Goal: Task Accomplishment & Management: Use online tool/utility

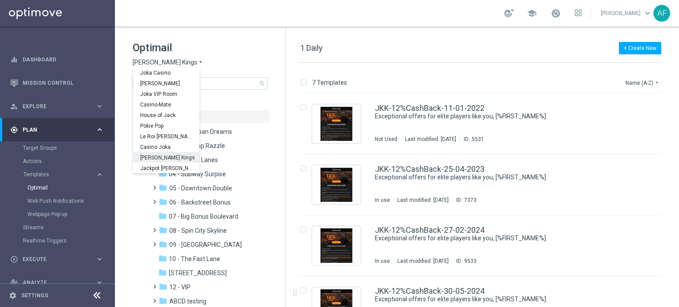
scroll to position [32, 0]
click at [0, 0] on span "Wolf Winner" at bounding box center [0, 0] width 0 height 0
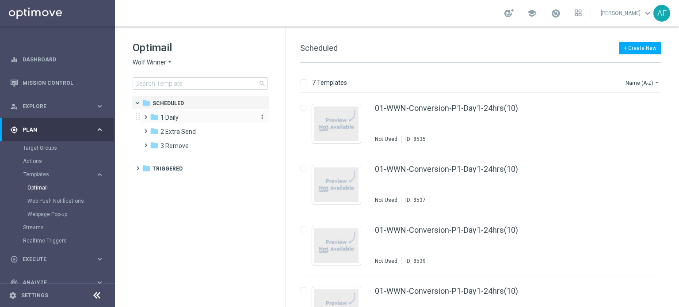
click at [186, 120] on div "folder 1 Daily" at bounding box center [201, 118] width 102 height 10
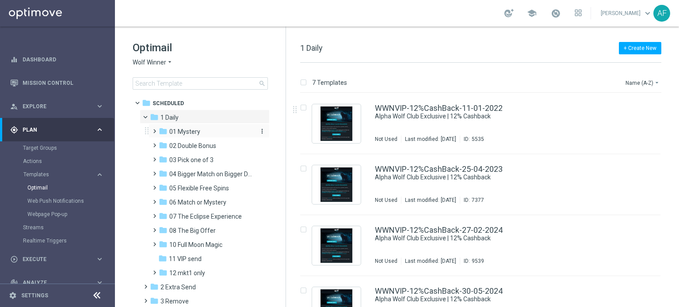
click at [190, 132] on span "01 Mystery" at bounding box center [184, 132] width 31 height 8
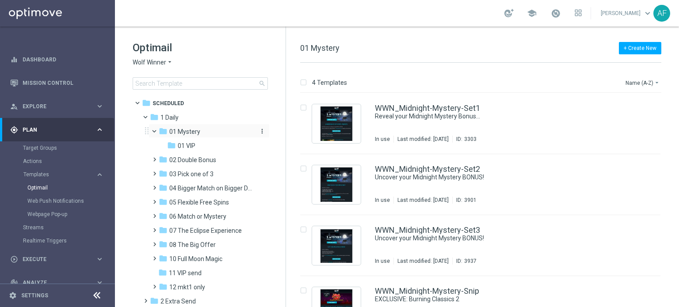
click at [193, 132] on span "01 Mystery" at bounding box center [184, 132] width 31 height 8
click at [219, 148] on div "folder 02 Double Bonus" at bounding box center [206, 146] width 94 height 10
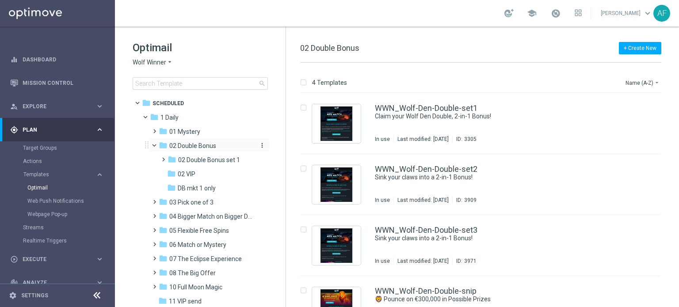
click at [219, 148] on div "folder 02 Double Bonus" at bounding box center [206, 146] width 94 height 10
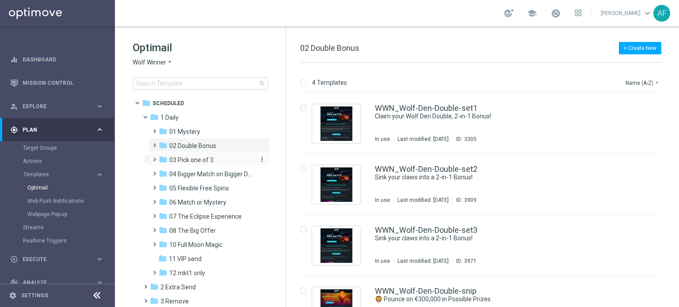
click at [215, 159] on div "folder 03 Pick one of 3" at bounding box center [206, 160] width 94 height 10
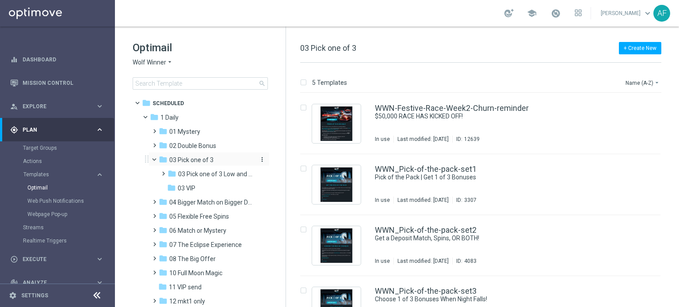
click at [217, 159] on div "folder 03 Pick one of 3" at bounding box center [206, 160] width 94 height 10
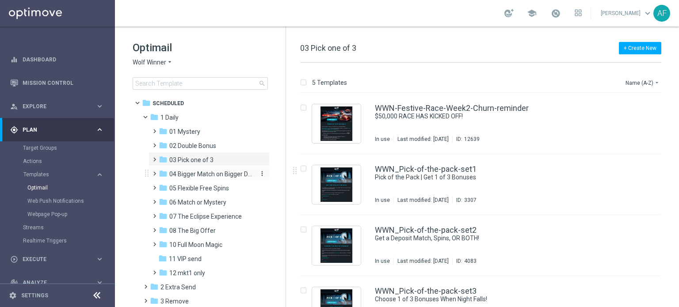
click at [230, 173] on span "04 Bigger Match on Bigger Deposits" at bounding box center [211, 174] width 84 height 8
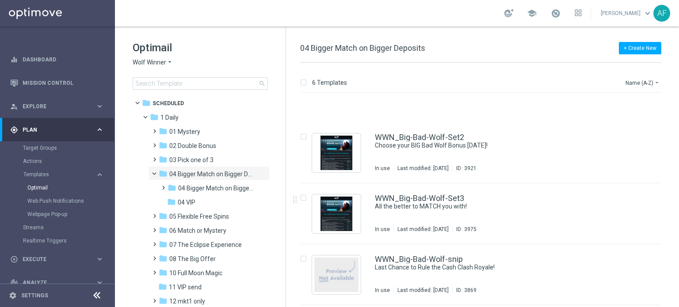
scroll to position [133, 0]
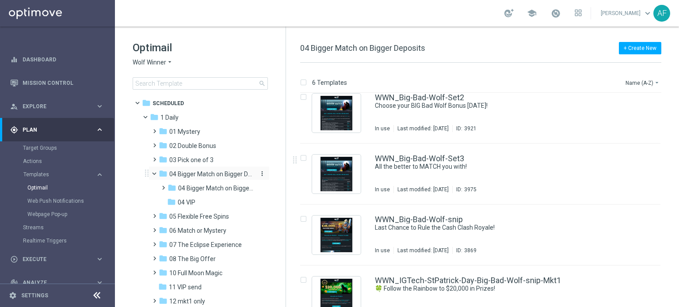
click at [177, 175] on span "04 Bigger Match on Bigger Deposits" at bounding box center [211, 174] width 84 height 8
click at [205, 190] on span "05 Flexible Free Spins" at bounding box center [199, 188] width 60 height 8
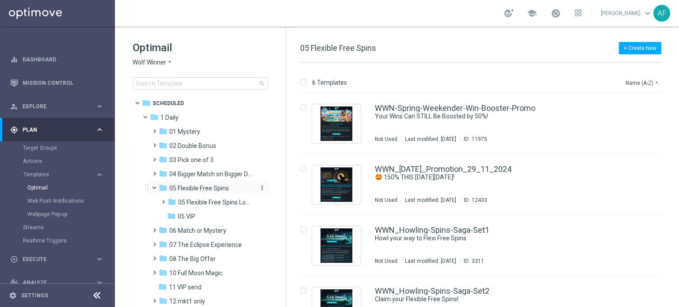
click at [192, 190] on span "05 Flexible Free Spins" at bounding box center [199, 188] width 60 height 8
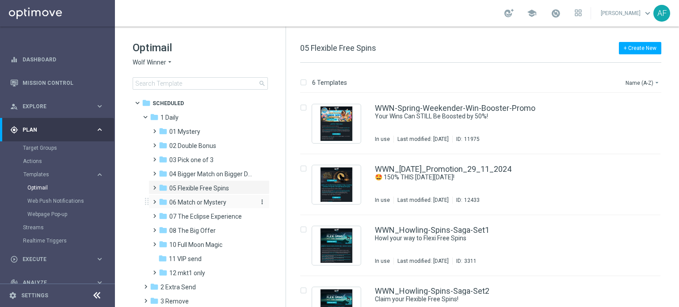
click at [194, 201] on span "06 Match or Mystery" at bounding box center [197, 202] width 57 height 8
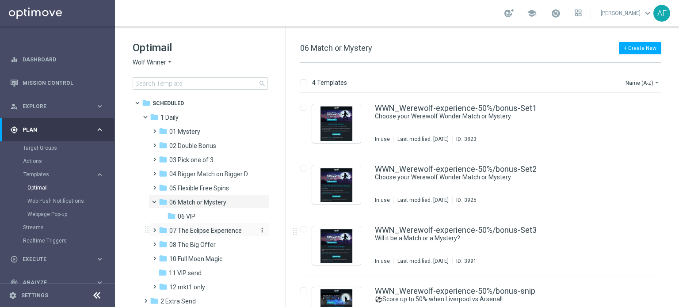
click at [211, 229] on span "07 The Eclipse Experience" at bounding box center [205, 231] width 72 height 8
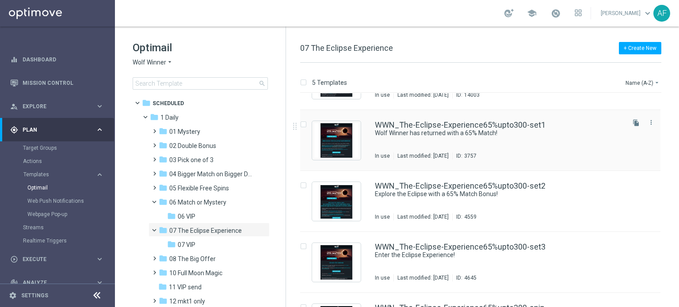
scroll to position [88, 0]
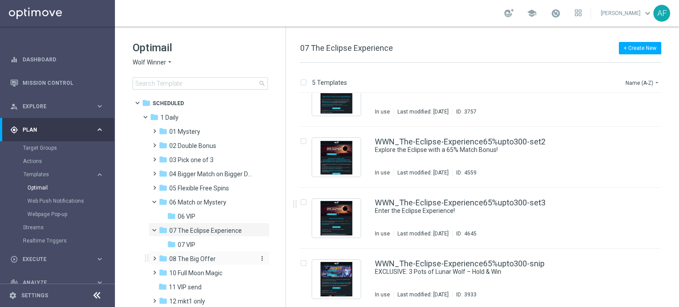
click at [214, 259] on div "folder 08 The Big Offer" at bounding box center [206, 259] width 94 height 10
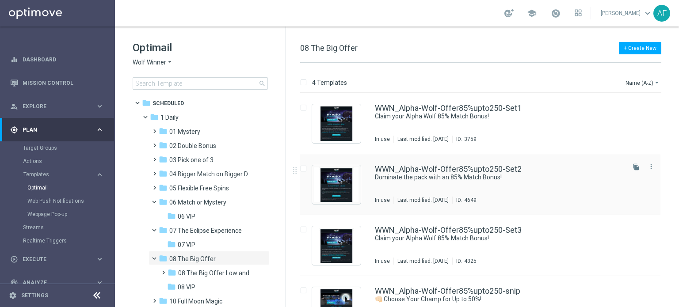
scroll to position [30, 0]
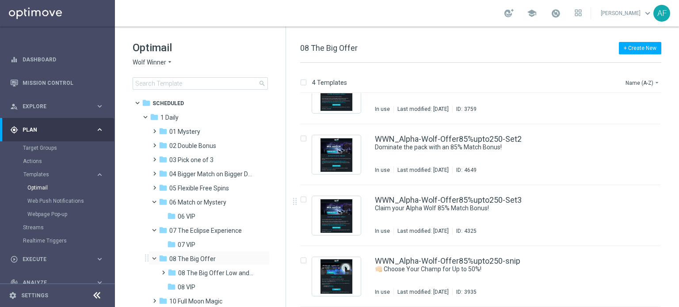
click at [156, 259] on span at bounding box center [158, 257] width 4 height 4
click at [156, 230] on span at bounding box center [158, 228] width 4 height 4
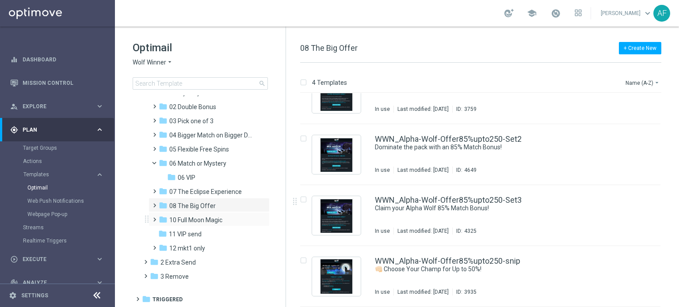
scroll to position [0, 0]
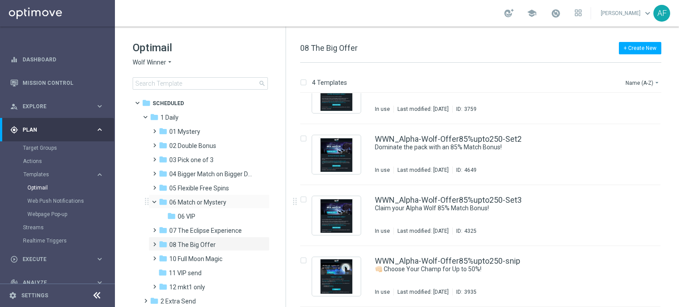
click at [157, 200] on span at bounding box center [158, 200] width 4 height 4
click at [164, 202] on icon "folder" at bounding box center [163, 202] width 9 height 9
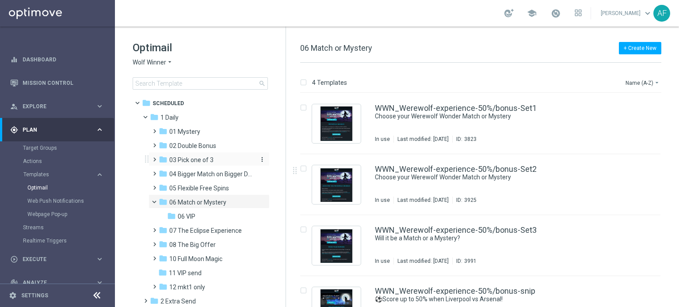
click at [194, 159] on span "03 Pick one of 3" at bounding box center [191, 160] width 44 height 8
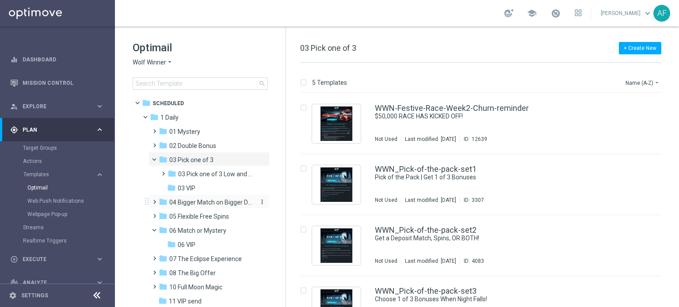
click at [195, 199] on span "04 Bigger Match on Bigger Deposits" at bounding box center [211, 202] width 84 height 8
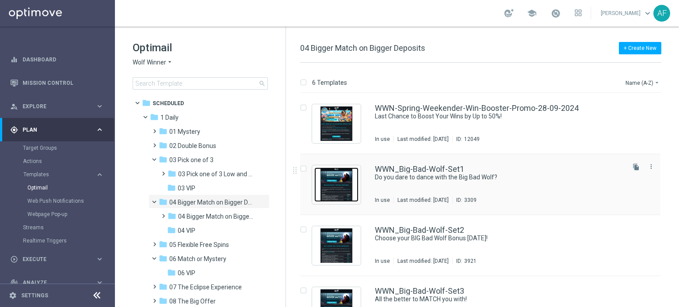
click at [345, 183] on img "Press SPACE to select this row." at bounding box center [336, 185] width 44 height 34
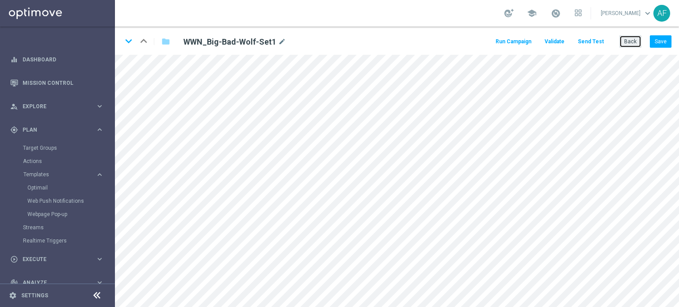
click at [628, 42] on button "Back" at bounding box center [630, 41] width 22 height 12
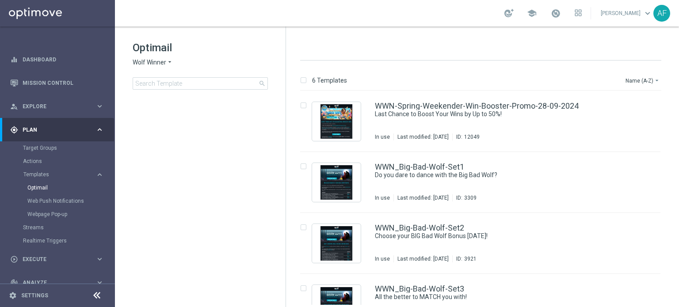
click at [163, 63] on span "Wolf Winner" at bounding box center [150, 62] width 34 height 8
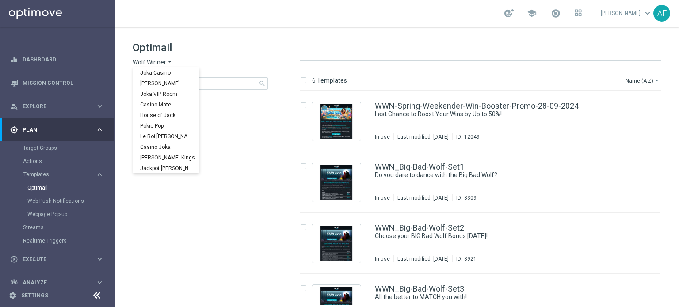
scroll to position [32, 0]
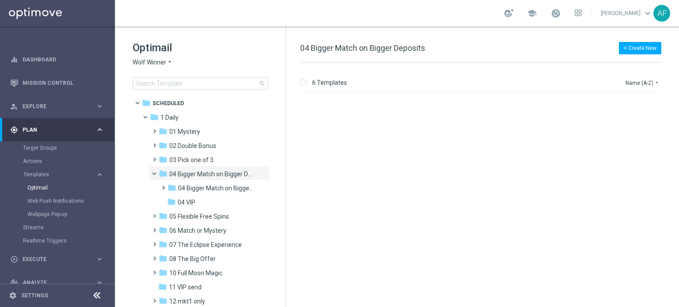
click at [215, 50] on h1 "Optimail" at bounding box center [200, 48] width 135 height 14
click at [194, 174] on span "04 Bigger Match on Bigger Deposits" at bounding box center [211, 174] width 84 height 8
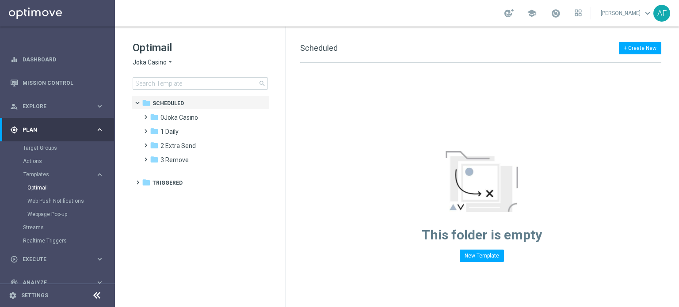
click at [200, 39] on div "Optimail Joka Casino arrow_drop_down × Joka Casino search folder 1 Folder folde…" at bounding box center [200, 88] width 171 height 122
click at [95, 127] on div "keyboard_arrow_right" at bounding box center [99, 130] width 8 height 8
click at [168, 61] on icon "arrow_drop_down" at bounding box center [170, 62] width 7 height 8
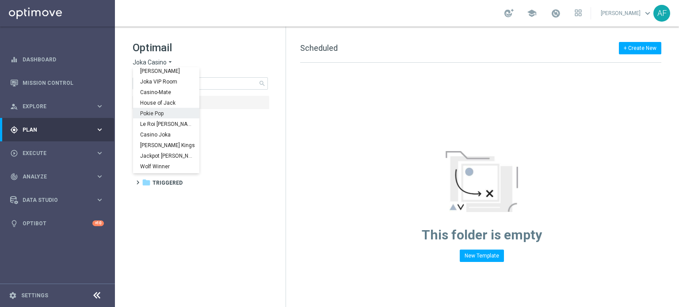
scroll to position [32, 0]
click at [169, 148] on div "Wolf Winner" at bounding box center [166, 146] width 66 height 11
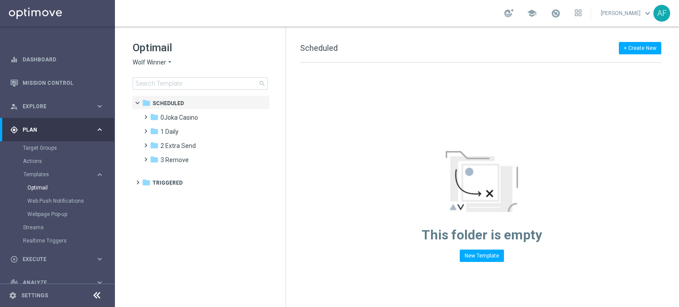
click at [150, 64] on span "Wolf Winner" at bounding box center [150, 62] width 34 height 8
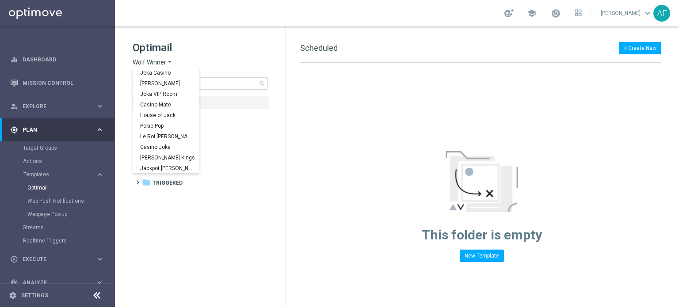
scroll to position [32, 0]
click at [0, 0] on span "Wolf Winner" at bounding box center [0, 0] width 0 height 0
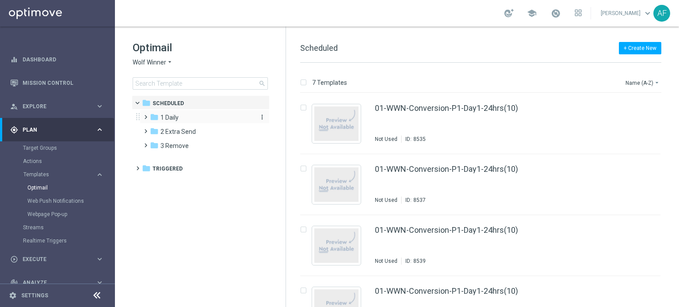
click at [152, 120] on icon "folder" at bounding box center [154, 117] width 9 height 9
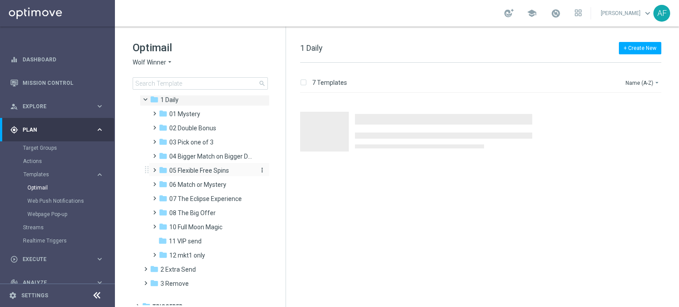
scroll to position [25, 0]
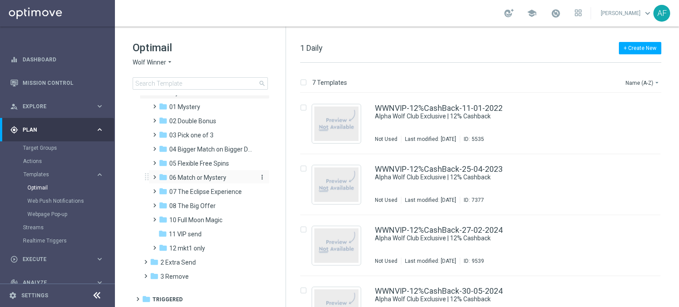
click at [200, 179] on span "06 Match or Mystery" at bounding box center [197, 178] width 57 height 8
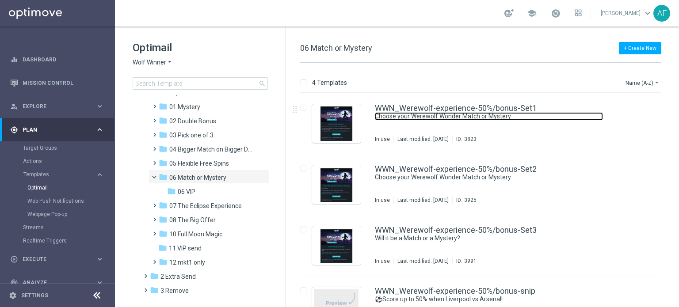
click at [426, 114] on link "Choose your Werewolf Wonder Match or Mystery" at bounding box center [489, 116] width 228 height 8
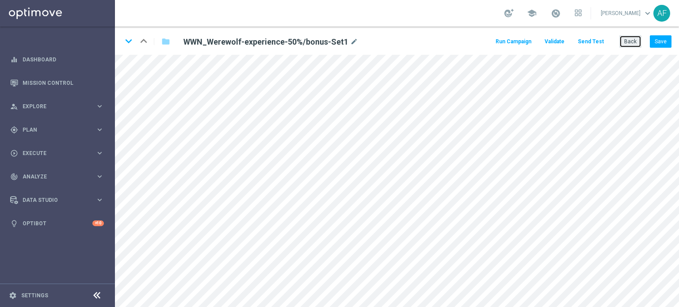
click at [636, 39] on button "Back" at bounding box center [630, 41] width 22 height 12
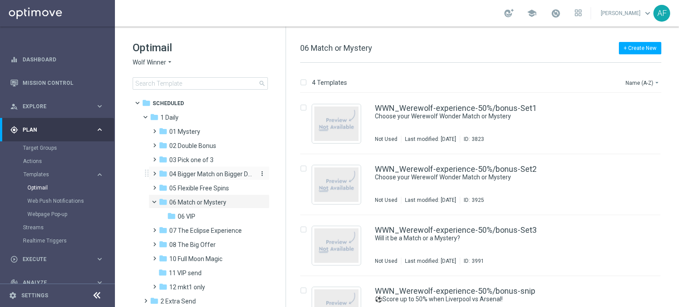
scroll to position [39, 0]
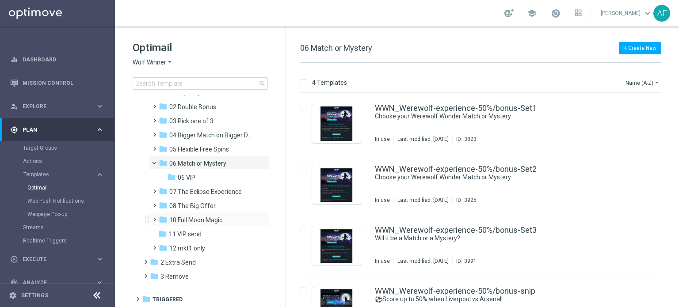
click at [152, 217] on span at bounding box center [153, 216] width 4 height 4
click at [156, 220] on span at bounding box center [158, 218] width 4 height 4
click at [216, 218] on span "10 Full Moon Magic" at bounding box center [195, 220] width 53 height 8
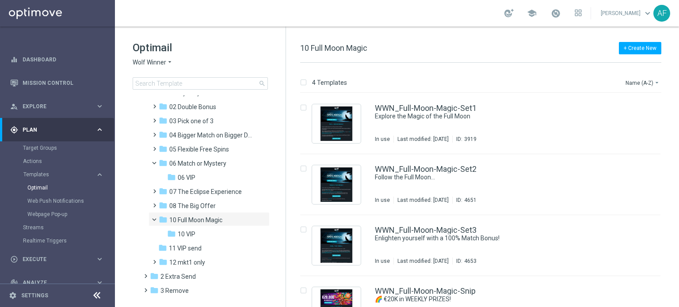
click at [216, 218] on span "10 Full Moon Magic" at bounding box center [195, 220] width 53 height 8
